Goal: Navigation & Orientation: Go to known website

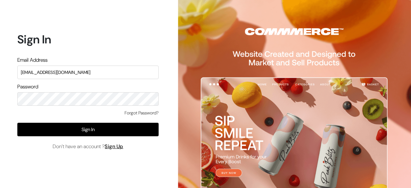
type input "surajp@outdoinc.com"
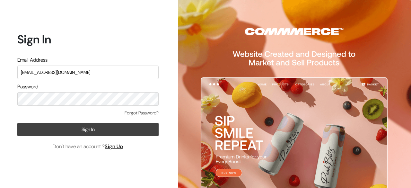
click at [105, 129] on button "Sign In" at bounding box center [87, 129] width 141 height 13
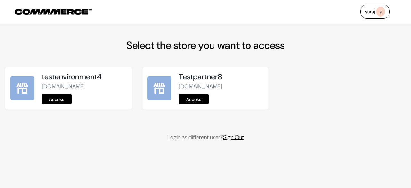
click at [239, 141] on link "Sign Out" at bounding box center [233, 137] width 21 height 8
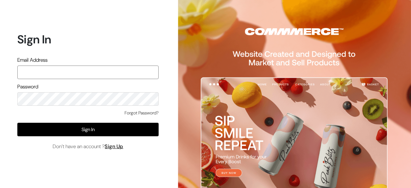
paste input "mayank@commmerce.com"
type input "mayank@commmerce.com"
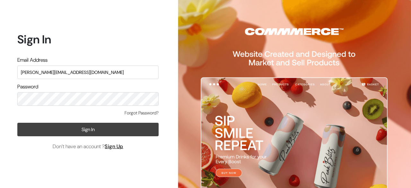
click at [80, 127] on button "Sign In" at bounding box center [87, 129] width 141 height 13
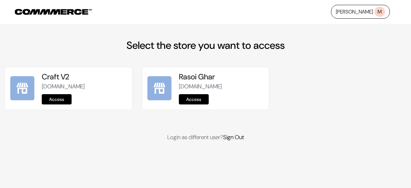
click at [65, 98] on link "Access" at bounding box center [57, 99] width 30 height 10
